Goal: Task Accomplishment & Management: Use online tool/utility

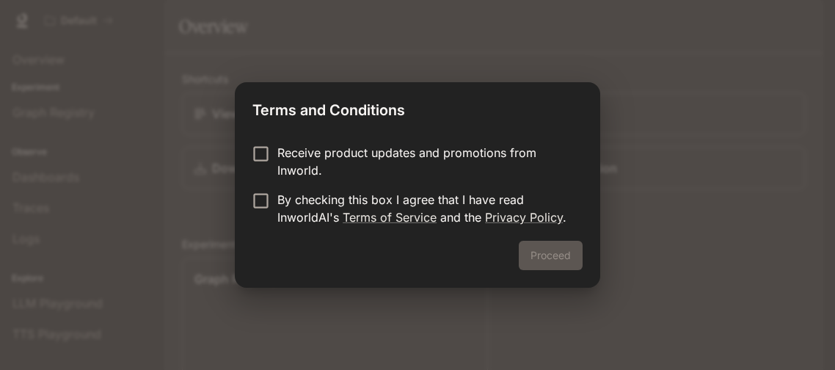
click at [341, 152] on p "Receive product updates and promotions from Inworld." at bounding box center [425, 161] width 294 height 35
click at [312, 197] on p "By checking this box I agree that I have read InworldAI's Terms of Service and …" at bounding box center [425, 208] width 294 height 35
click at [568, 270] on div "Proceed" at bounding box center [418, 264] width 366 height 47
click at [557, 258] on button "Proceed" at bounding box center [551, 255] width 64 height 29
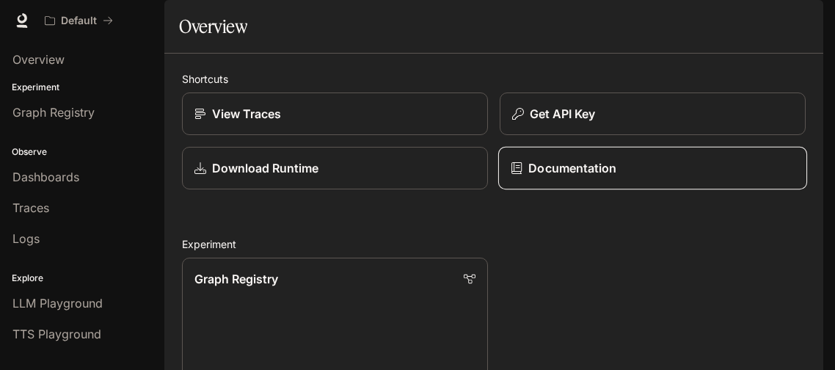
scroll to position [203, 0]
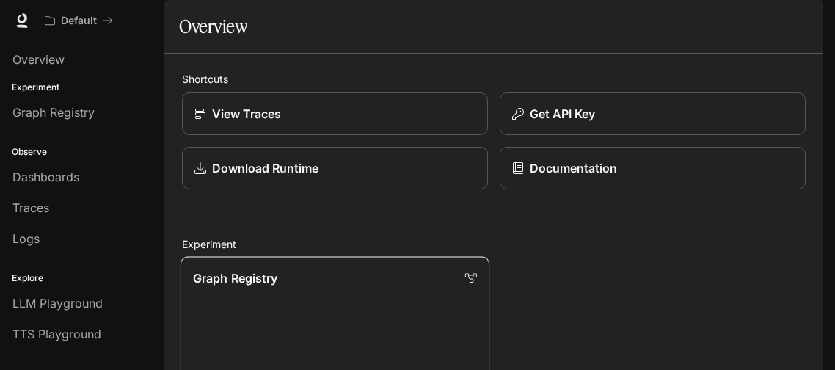
click at [400, 256] on link "Graph Registry Run A/B tests and discover which variant best improves your busi…" at bounding box center [335, 372] width 309 height 232
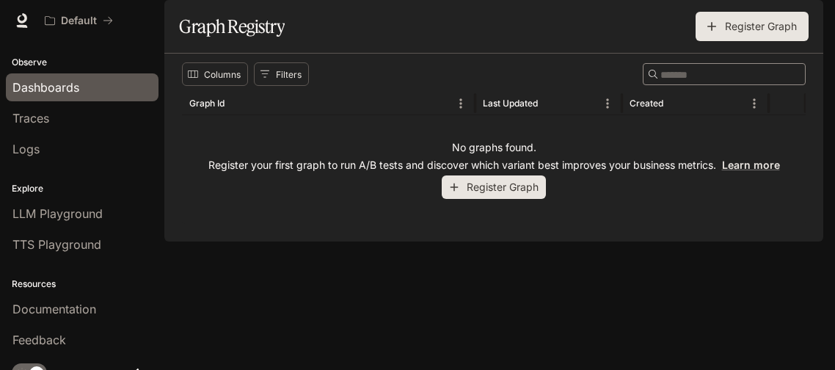
scroll to position [105, 0]
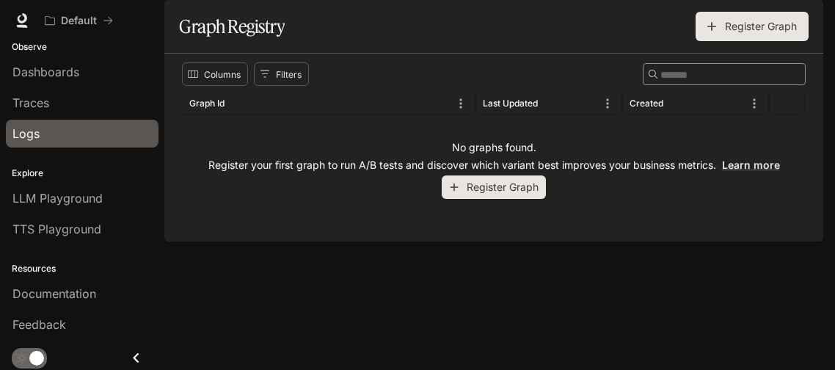
click at [30, 129] on span "Logs" at bounding box center [25, 134] width 27 height 18
